Goal: Information Seeking & Learning: Learn about a topic

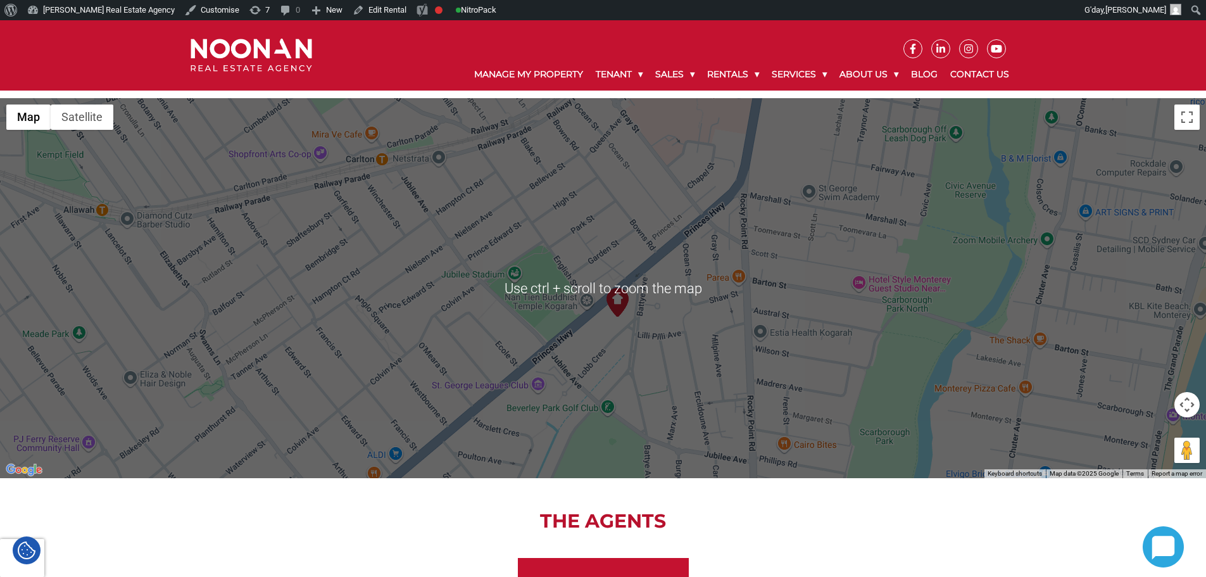
scroll to position [1635, 0]
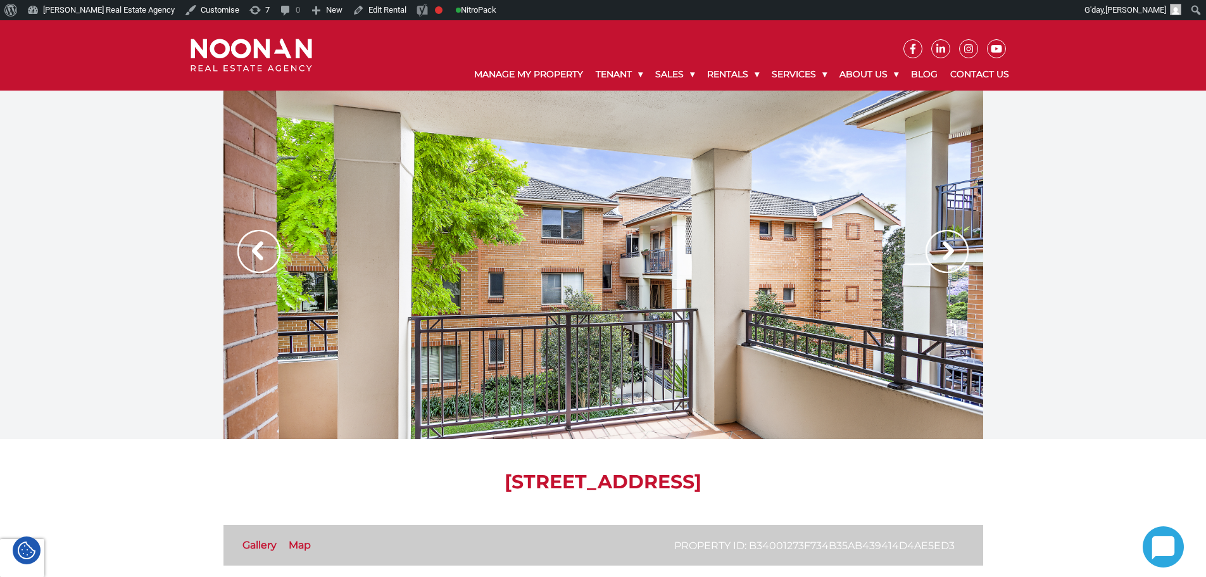
drag, startPoint x: 457, startPoint y: 483, endPoint x: 642, endPoint y: 483, distance: 185.6
click at [498, 490] on h1 "13/227-241 Princes Highway, Kogarah NSW 2217" at bounding box center [604, 482] width 760 height 23
click at [508, 491] on h1 "13/227-241 Princes Highway, Kogarah NSW 2217" at bounding box center [604, 482] width 760 height 23
click at [652, 477] on h1 "13/227-241 Princes Highway, Kogarah NSW 2217" at bounding box center [604, 482] width 760 height 23
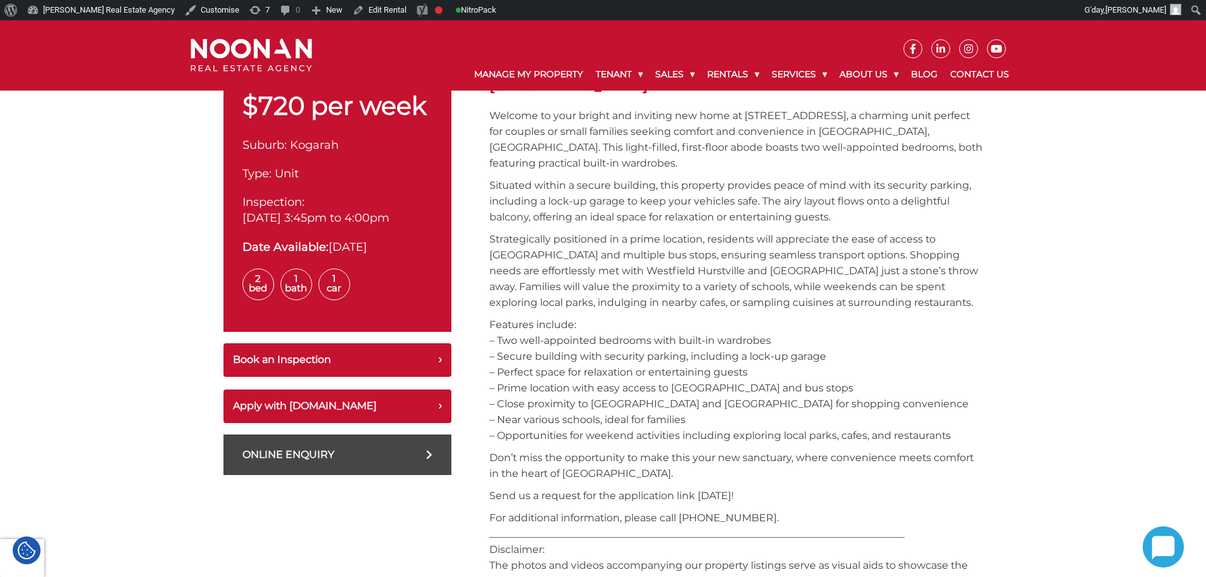
scroll to position [380, 0]
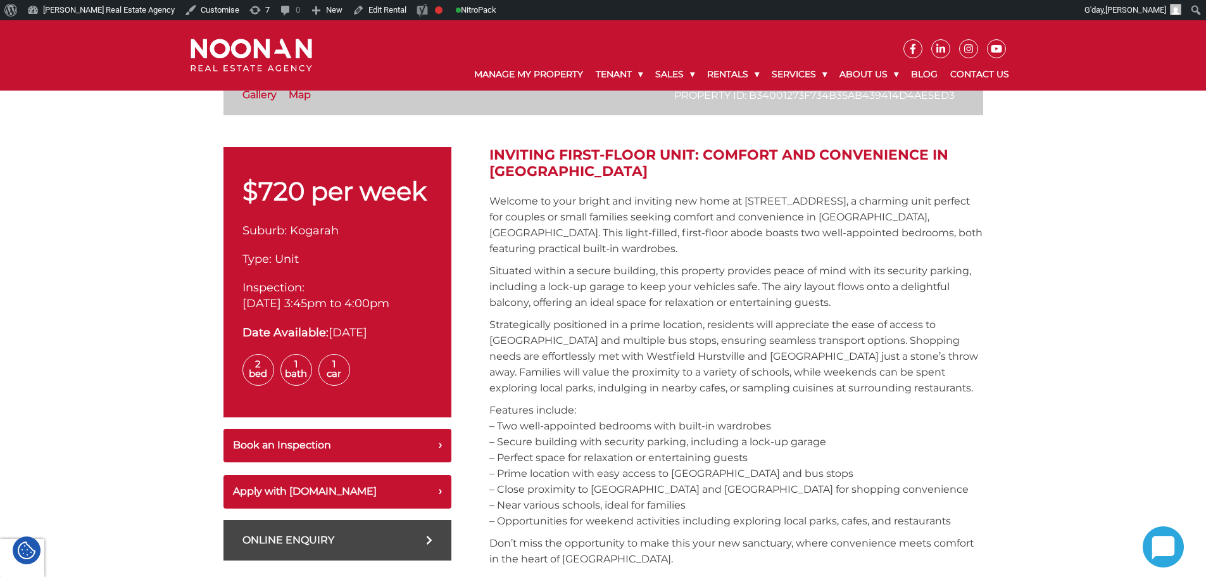
click at [498, 355] on p "Strategically positioned in a prime location, residents will appreciate the eas…" at bounding box center [737, 356] width 494 height 79
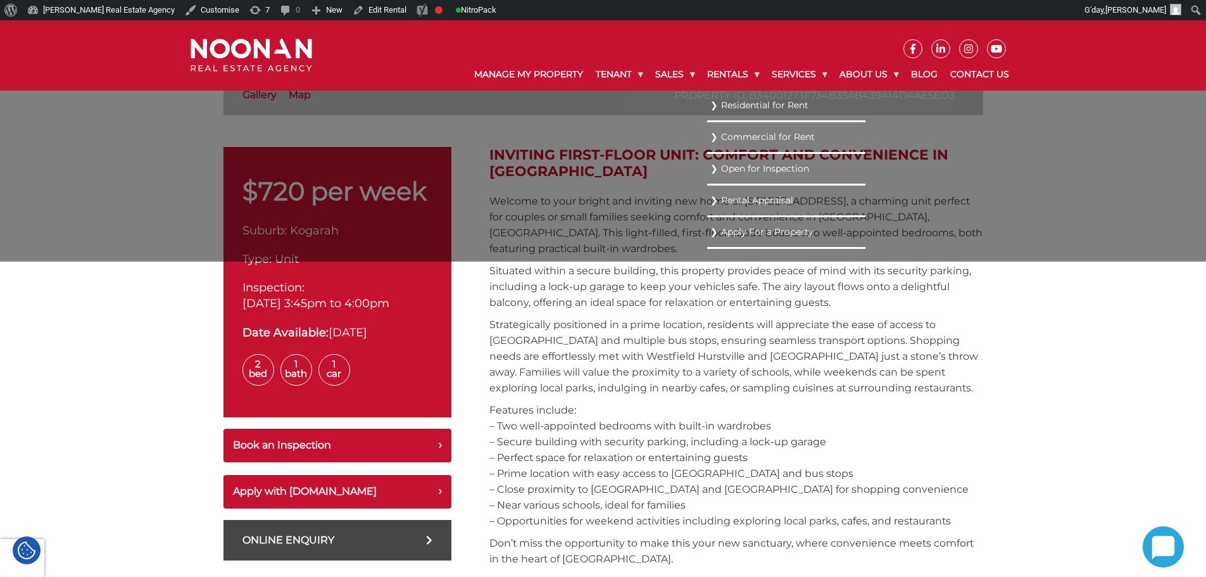
click at [738, 107] on link "Residential for Rent" at bounding box center [787, 105] width 152 height 17
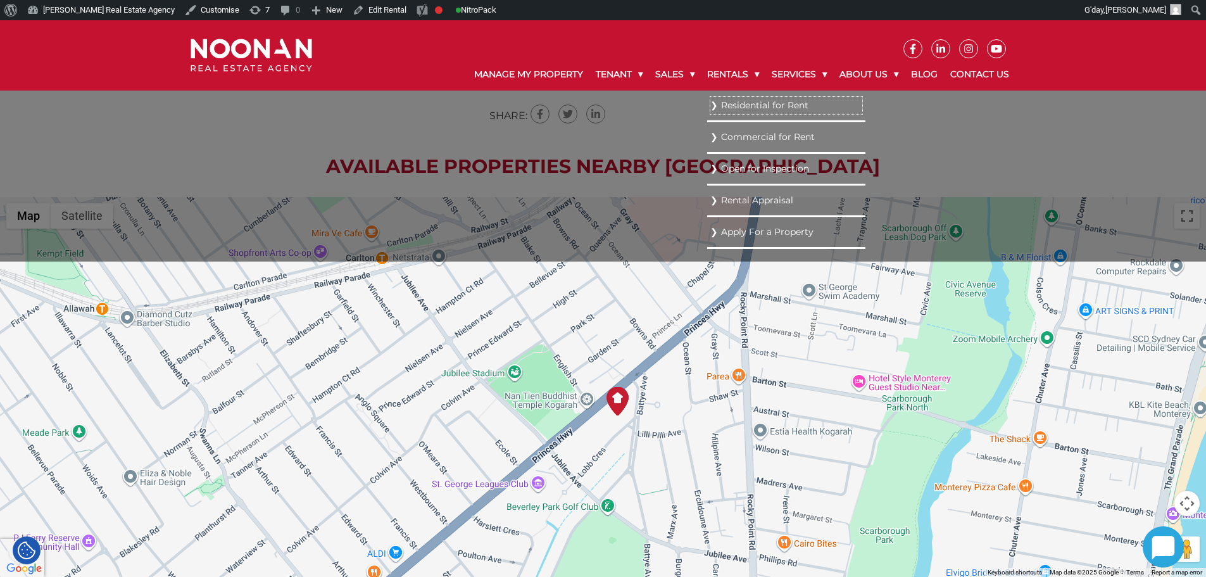
scroll to position [1583, 0]
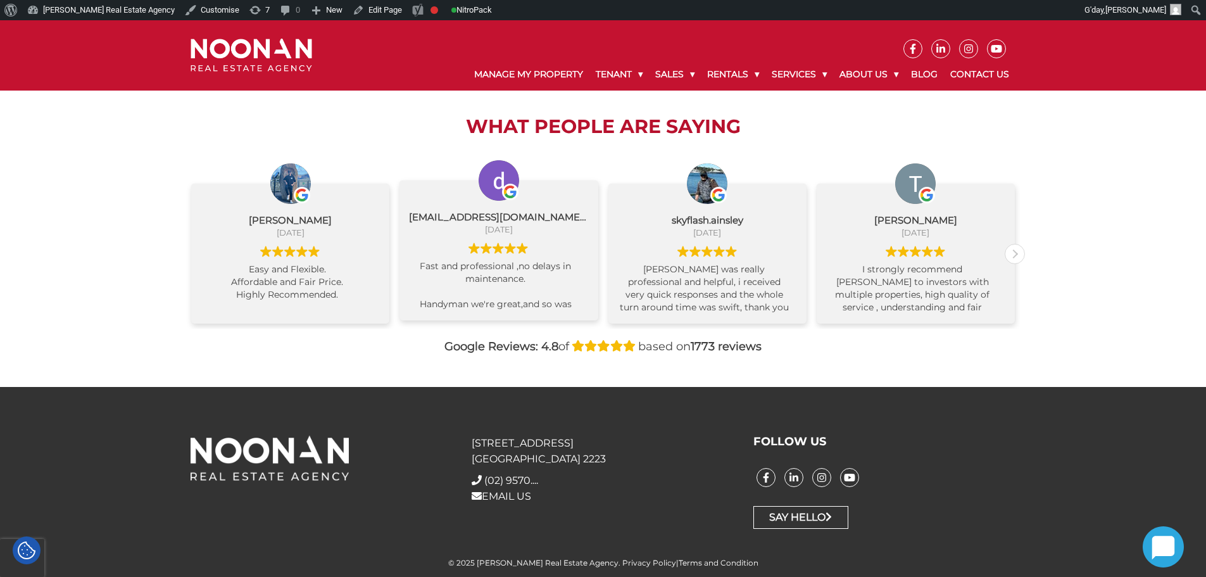
scroll to position [25, 0]
click at [743, 357] on div "What People are Saying [PERSON_NAME] [DATE] Easy and Flexible. Affordable and F…" at bounding box center [603, 235] width 844 height 303
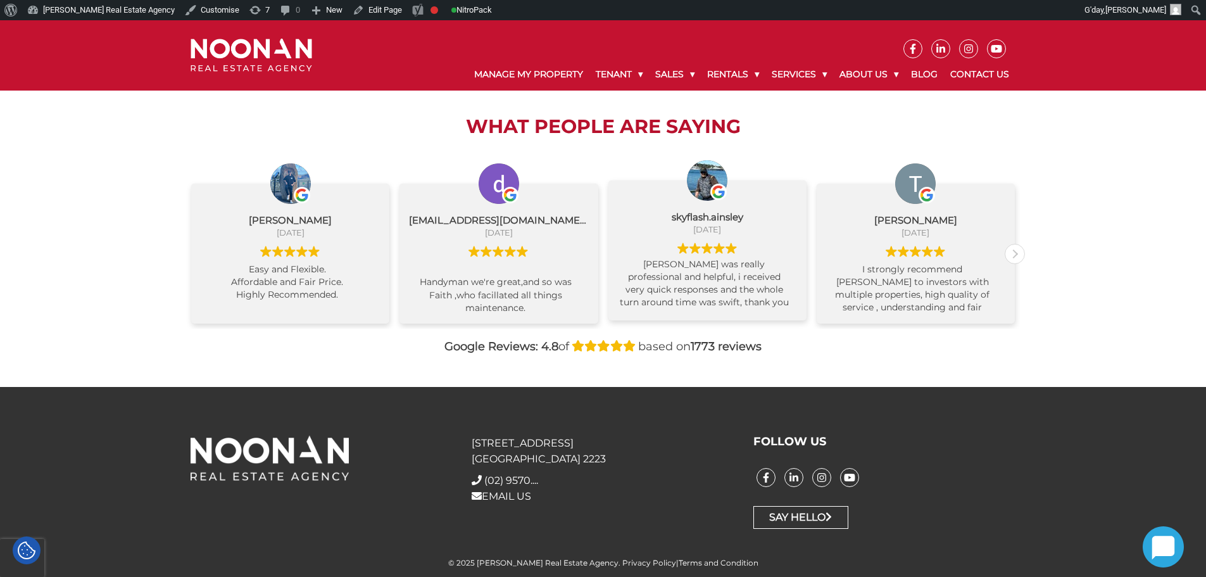
scroll to position [0, 0]
click at [1011, 252] on div "Next review" at bounding box center [1015, 253] width 19 height 19
click at [1013, 252] on div "Next review" at bounding box center [1015, 253] width 19 height 19
click at [1015, 252] on div "Next review" at bounding box center [1015, 253] width 19 height 19
click at [1060, 255] on div "What People are Saying [PERSON_NAME] [DATE] Easy and Flexible. Affordable and F…" at bounding box center [603, 235] width 1206 height 303
